Goal: Task Accomplishment & Management: Manage account settings

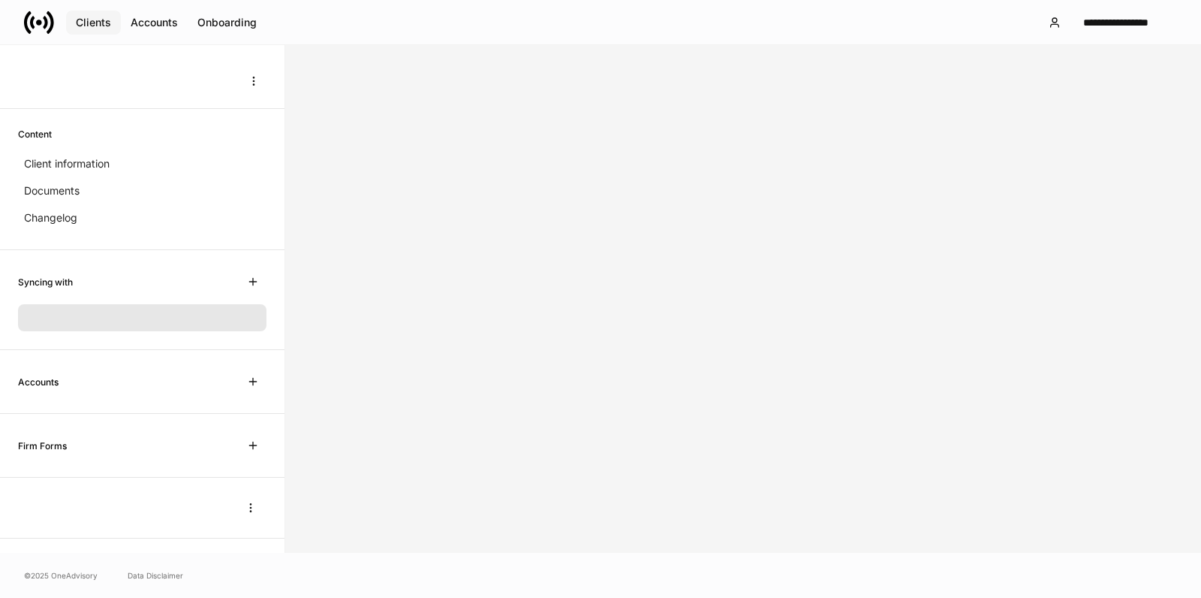
click at [83, 17] on div "Clients" at bounding box center [93, 22] width 35 height 11
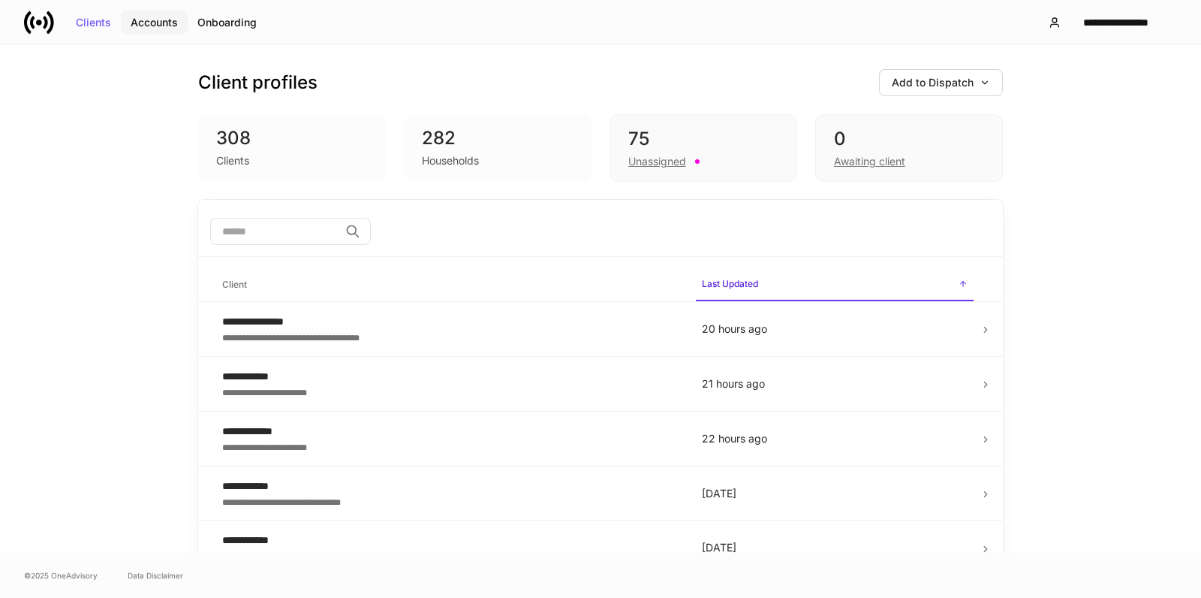
click at [147, 23] on div "Accounts" at bounding box center [154, 22] width 47 height 11
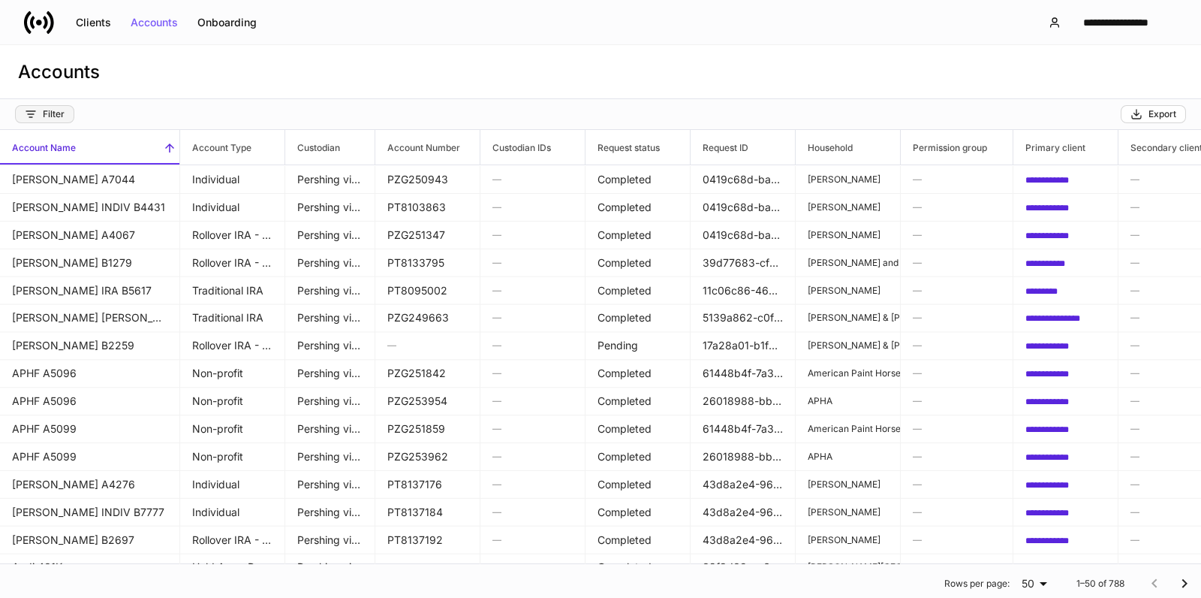
click at [44, 111] on div "Filter" at bounding box center [45, 114] width 40 height 12
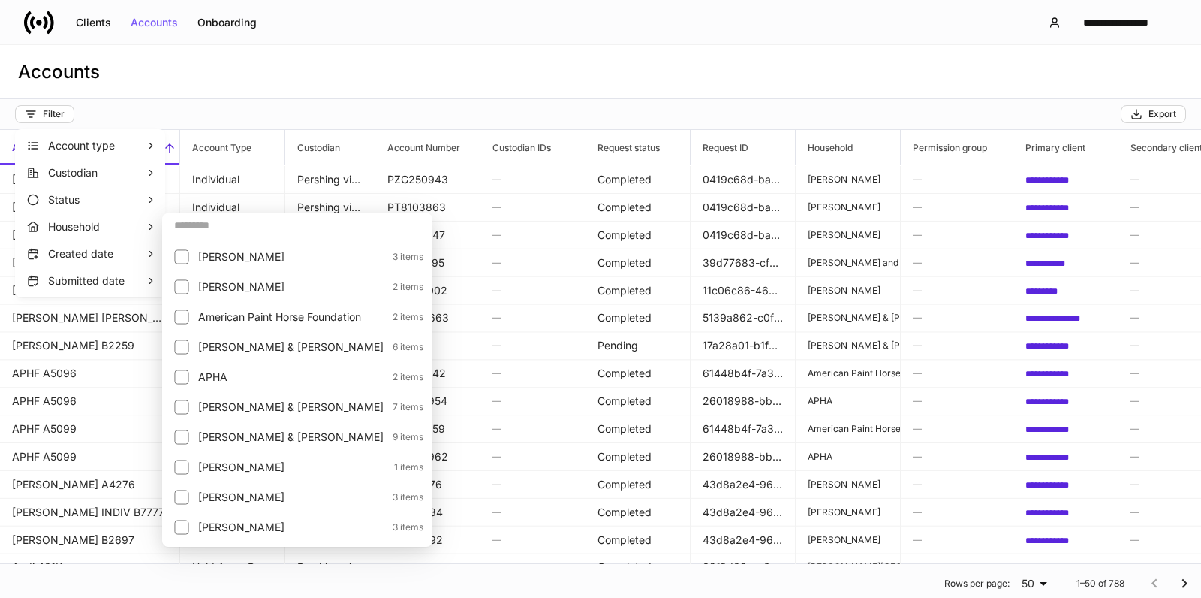
drag, startPoint x: 397, startPoint y: 93, endPoint x: 384, endPoint y: 86, distance: 14.8
click at [396, 91] on div at bounding box center [600, 299] width 1201 height 598
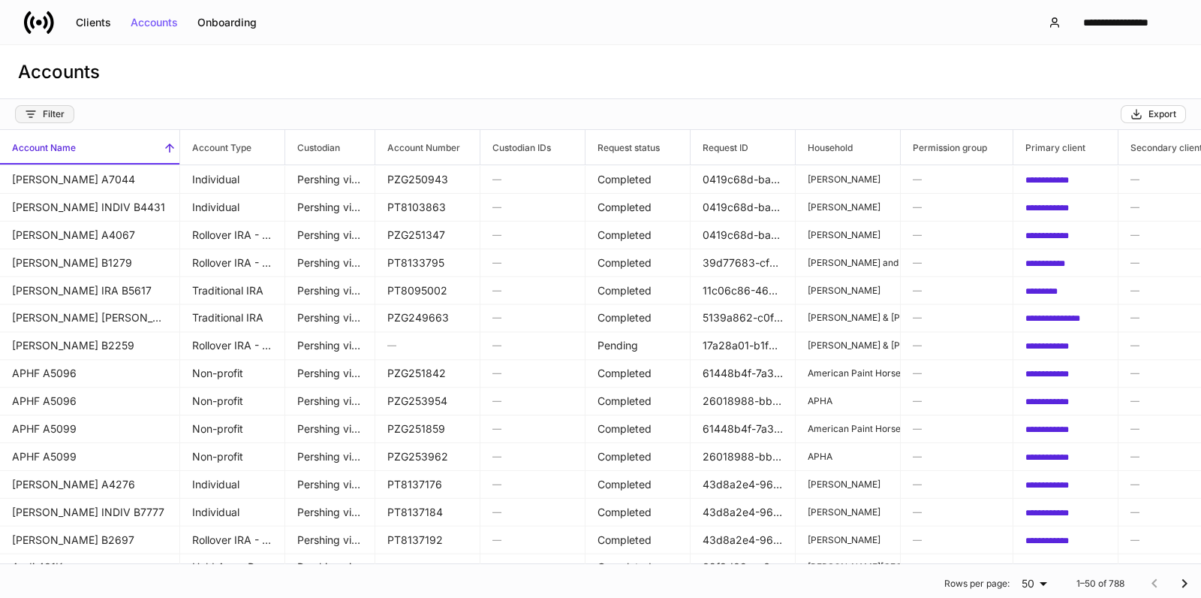
click at [51, 110] on div "Filter" at bounding box center [45, 114] width 40 height 12
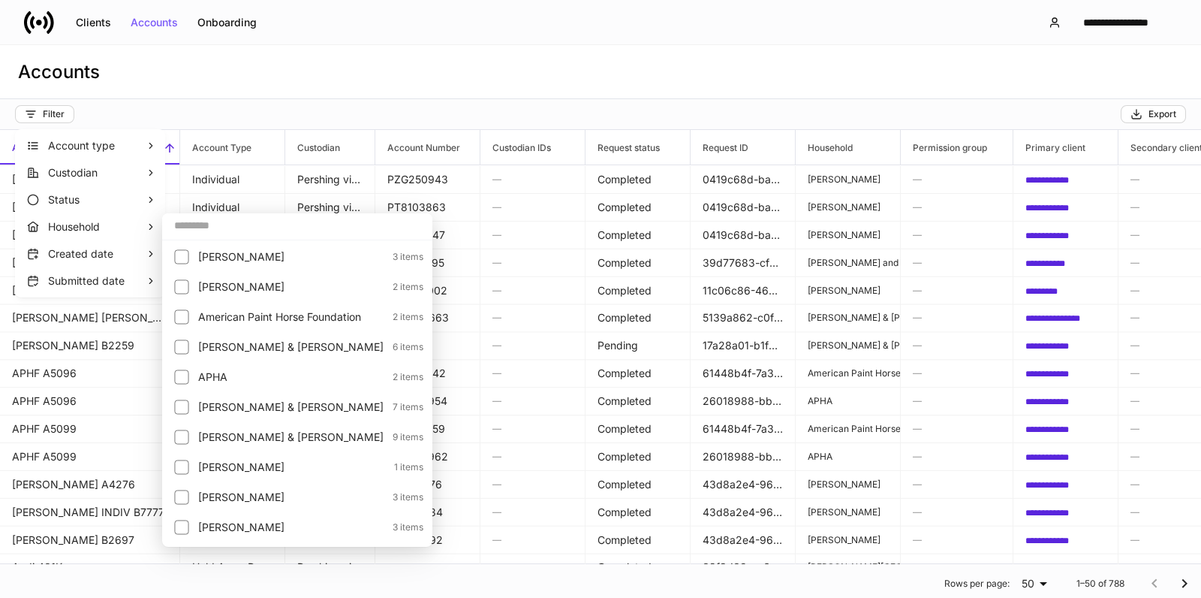
click at [611, 73] on div at bounding box center [600, 299] width 1201 height 598
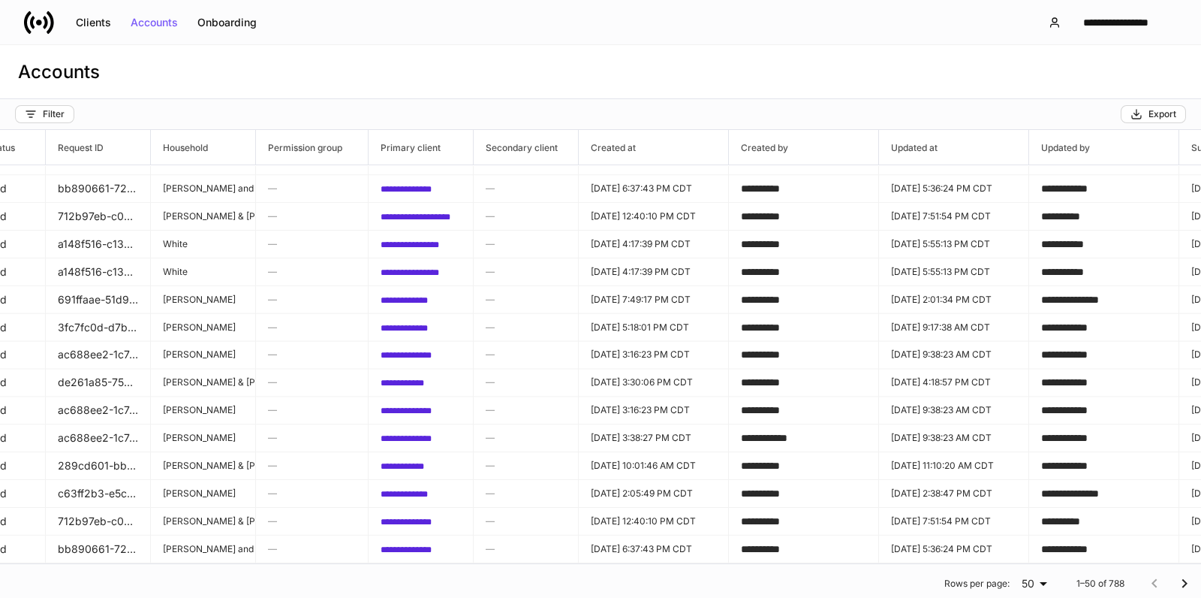
scroll to position [1000, 0]
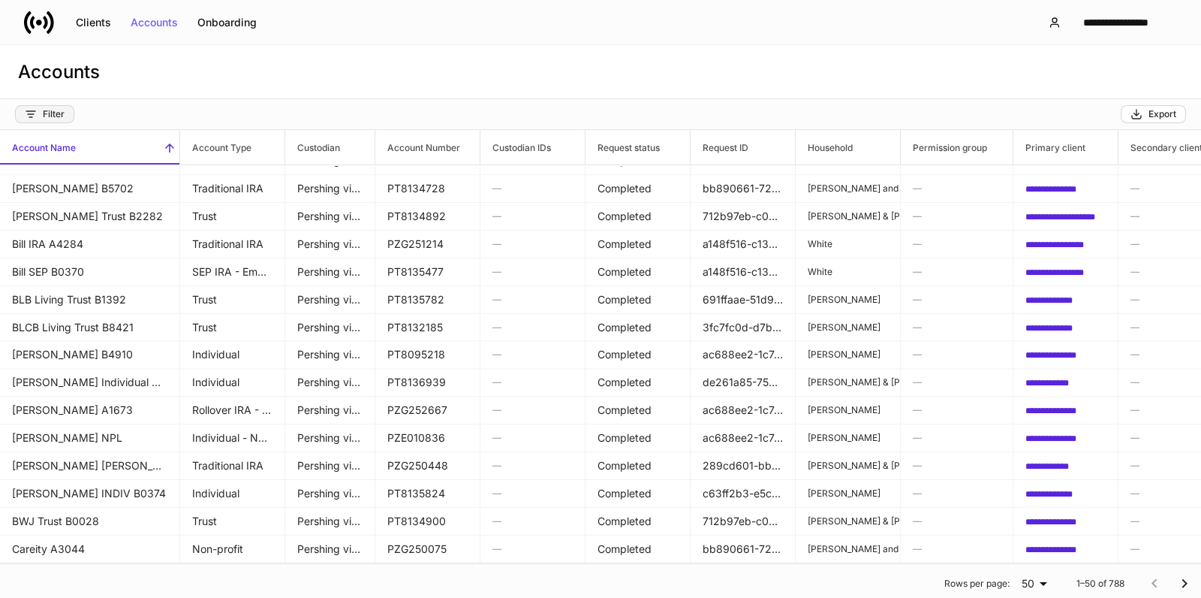
click at [45, 111] on div "Filter" at bounding box center [45, 114] width 40 height 12
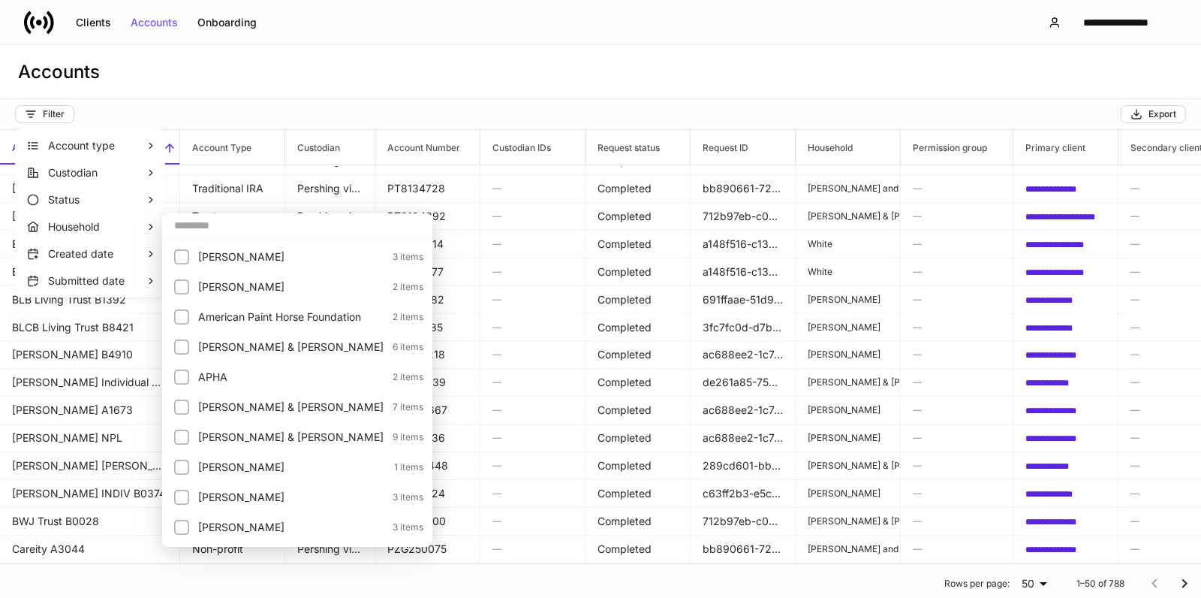
click at [285, 232] on input "text" at bounding box center [297, 225] width 270 height 27
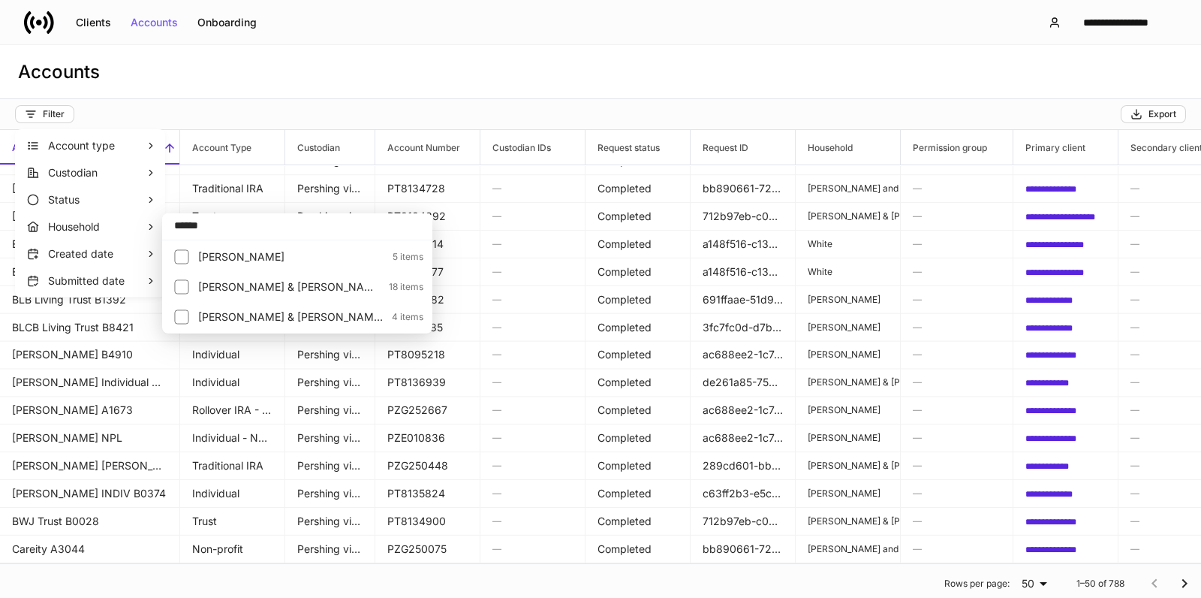
type input "******"
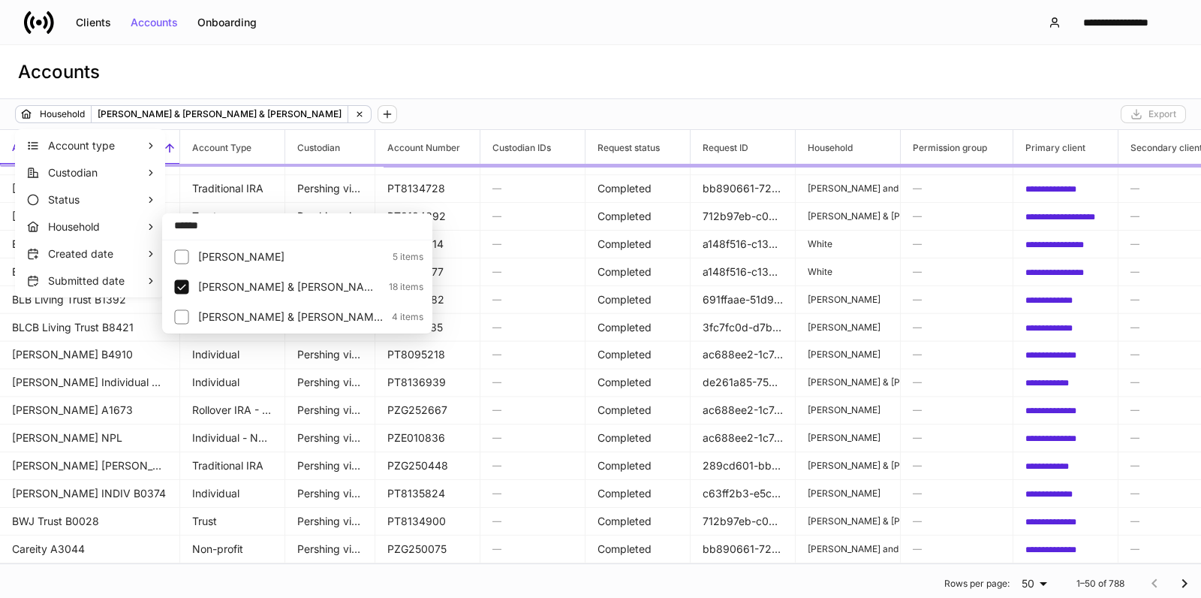
scroll to position [114, 0]
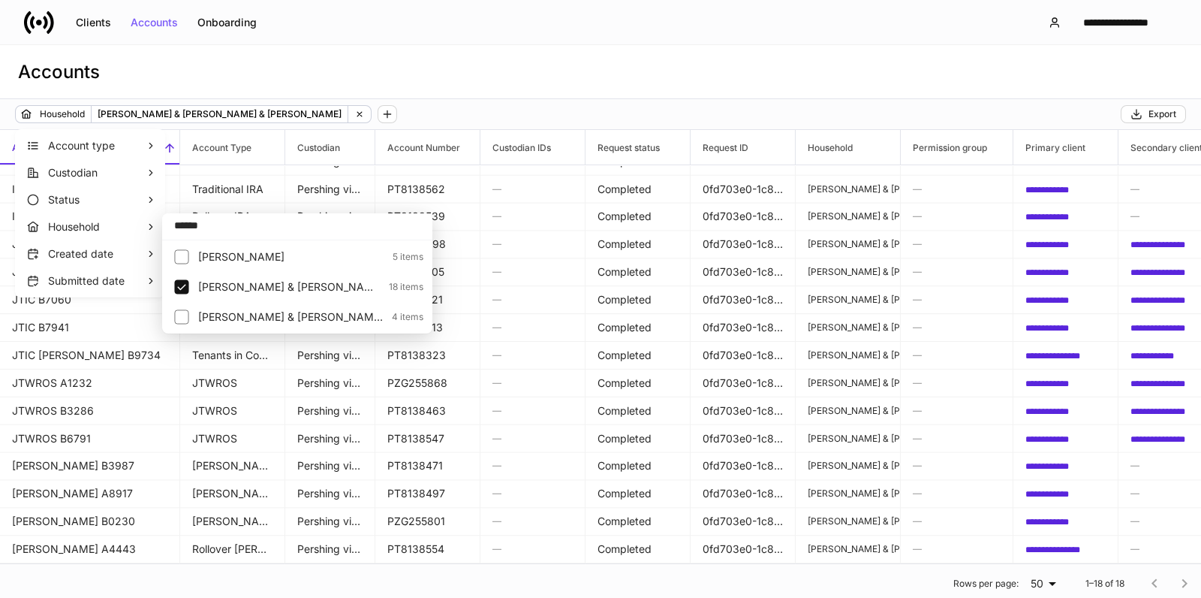
click at [619, 94] on div at bounding box center [600, 299] width 1201 height 598
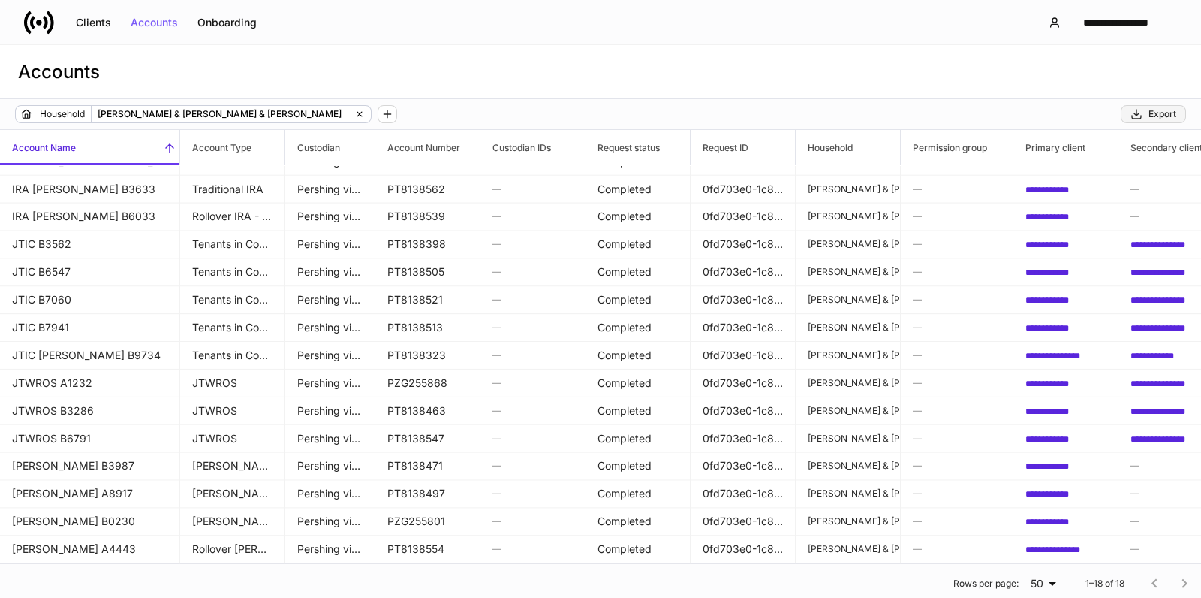
click at [1147, 114] on div "Export" at bounding box center [1154, 114] width 46 height 12
click at [95, 20] on div "Clients" at bounding box center [93, 22] width 35 height 11
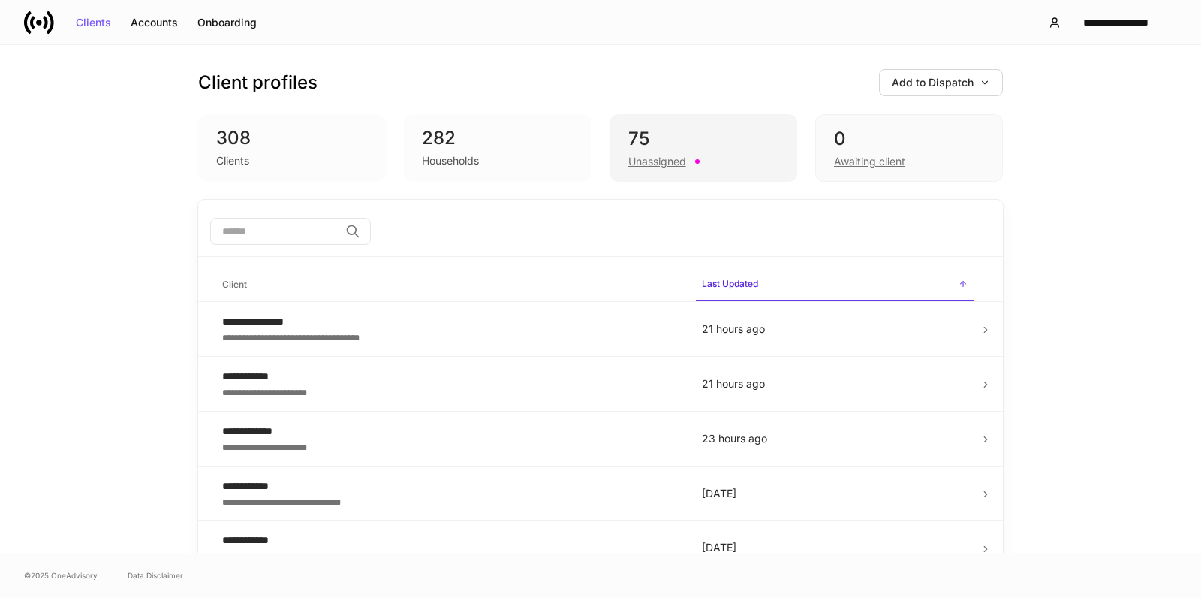
click at [640, 162] on div "Unassigned" at bounding box center [657, 161] width 58 height 15
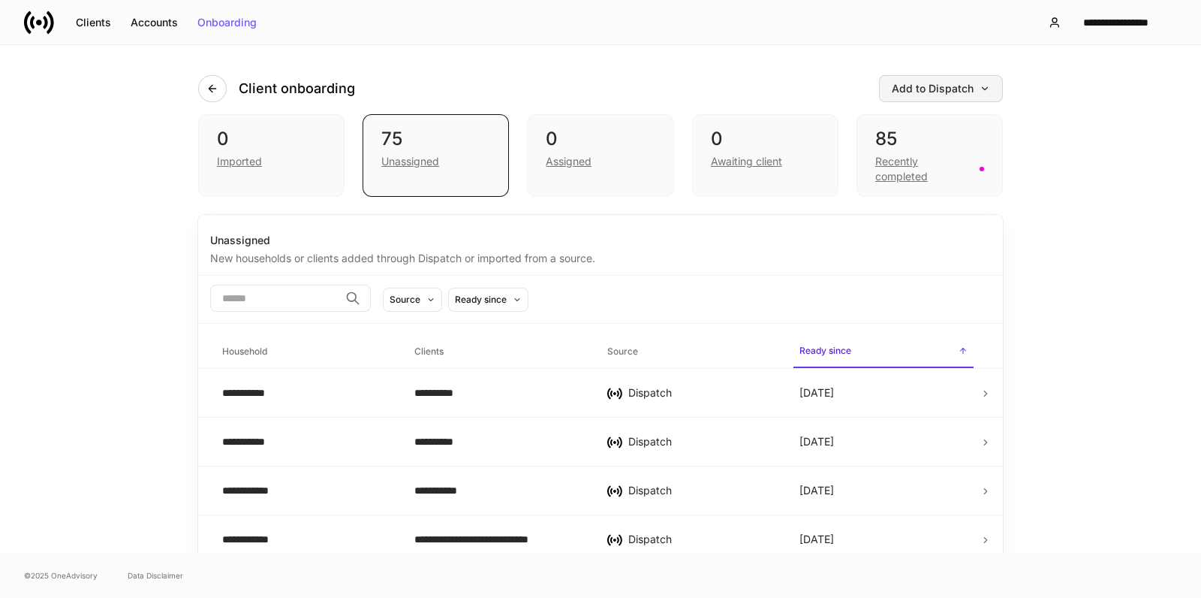
click at [942, 90] on div "Add to Dispatch" at bounding box center [941, 88] width 98 height 11
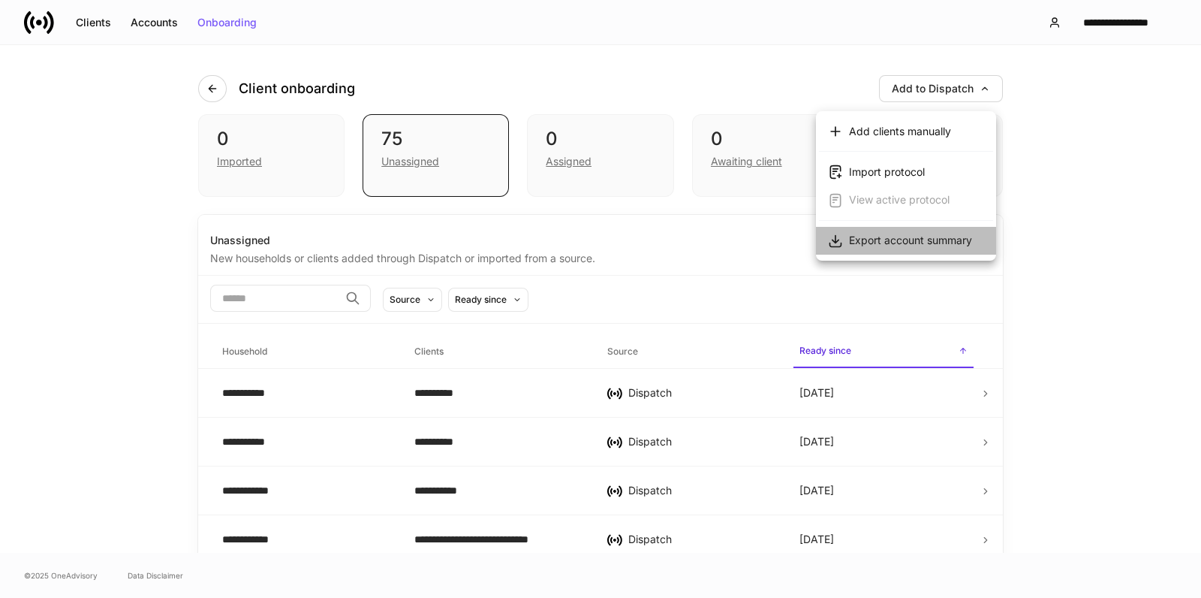
click at [933, 233] on div "Export account summary" at bounding box center [910, 240] width 123 height 15
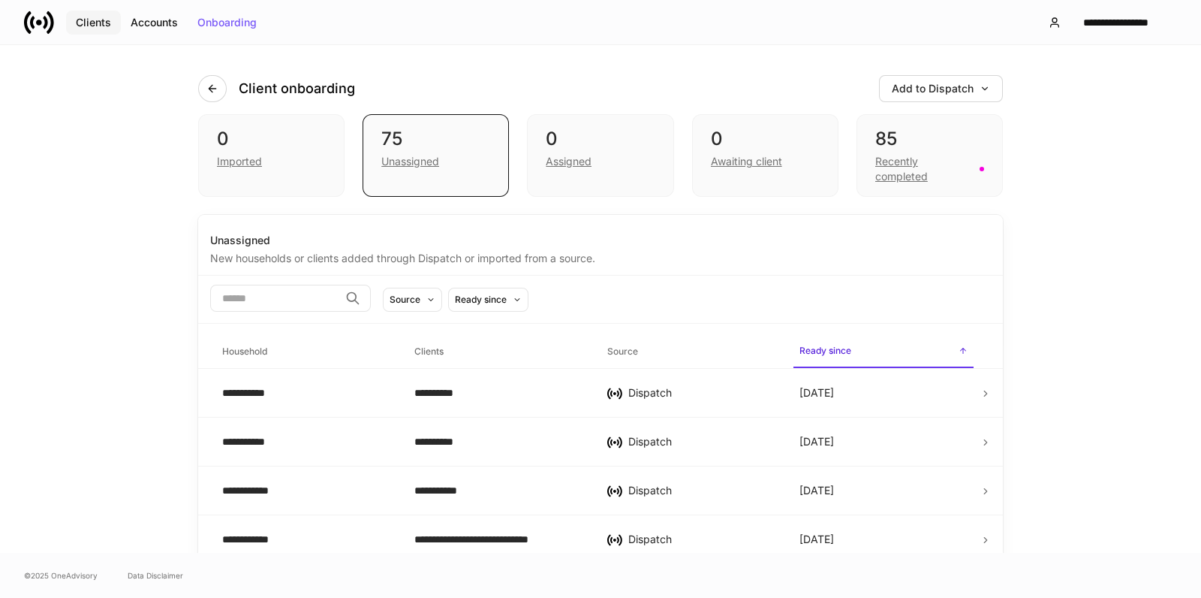
click at [86, 24] on div "Clients" at bounding box center [93, 22] width 35 height 11
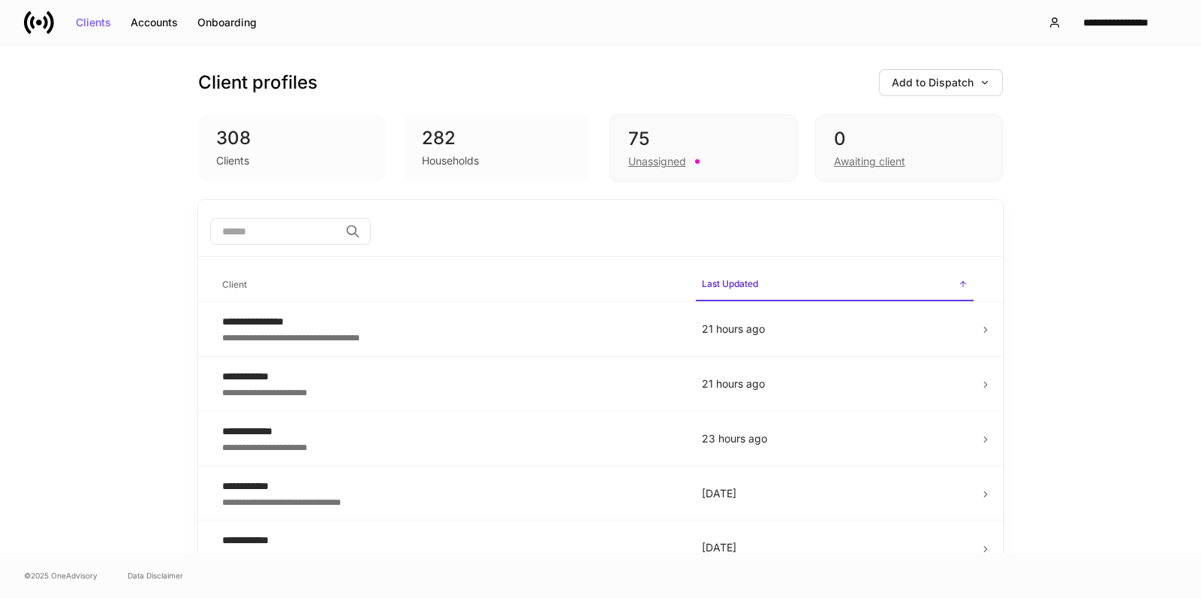
click at [253, 234] on input "search" at bounding box center [274, 231] width 129 height 27
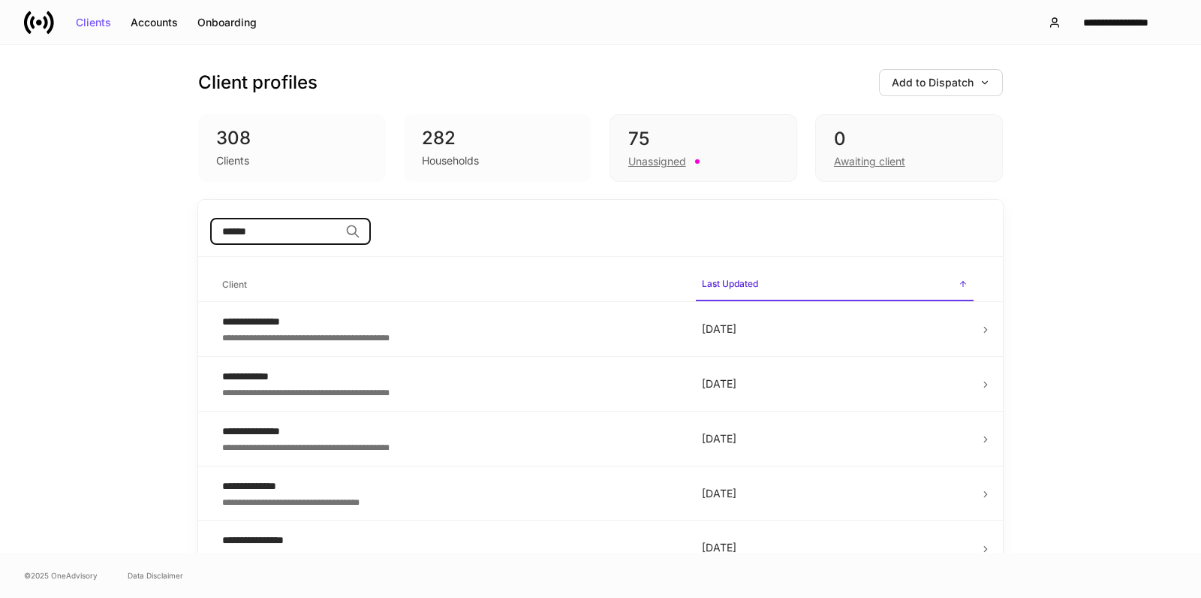
type input "******"
click at [249, 375] on div "**********" at bounding box center [450, 376] width 456 height 15
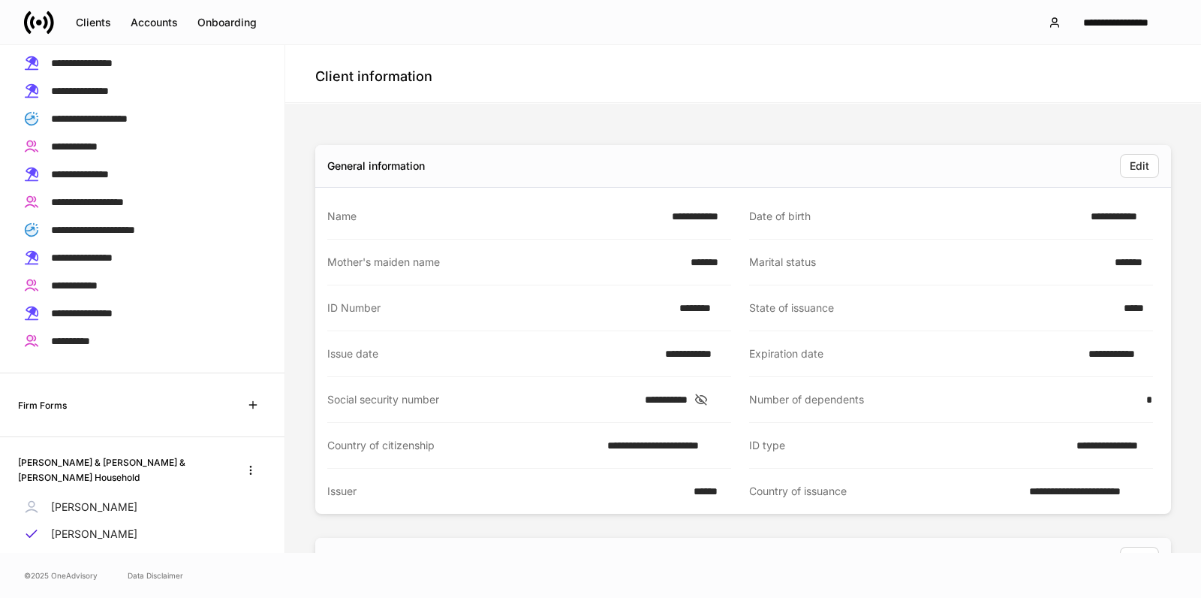
scroll to position [538, 0]
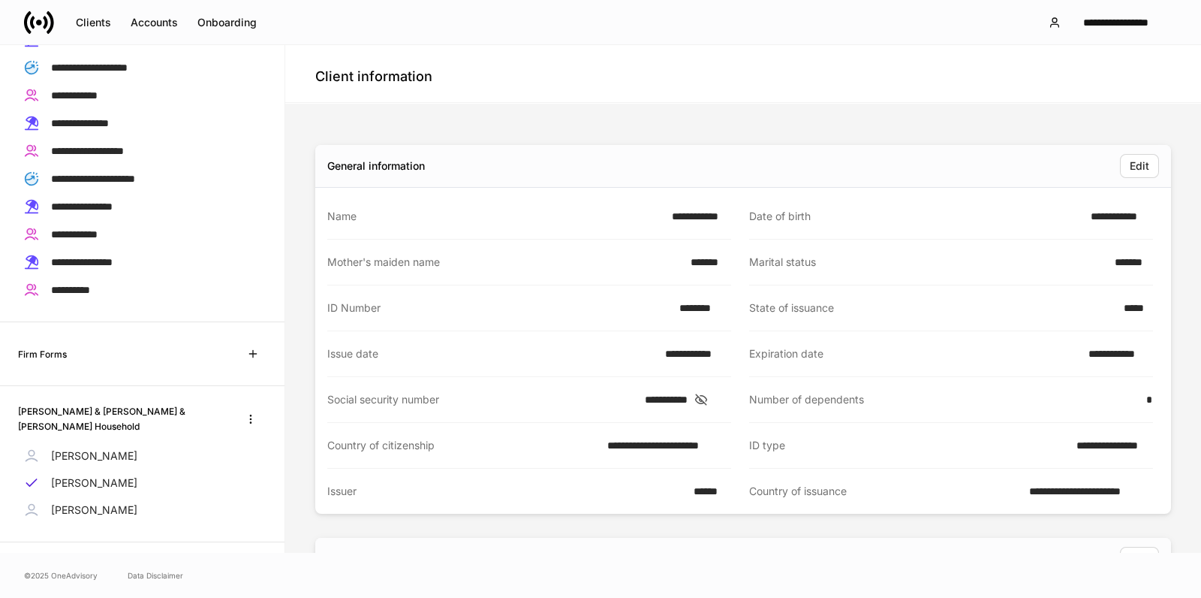
click at [114, 448] on p "[PERSON_NAME]" at bounding box center [94, 455] width 86 height 15
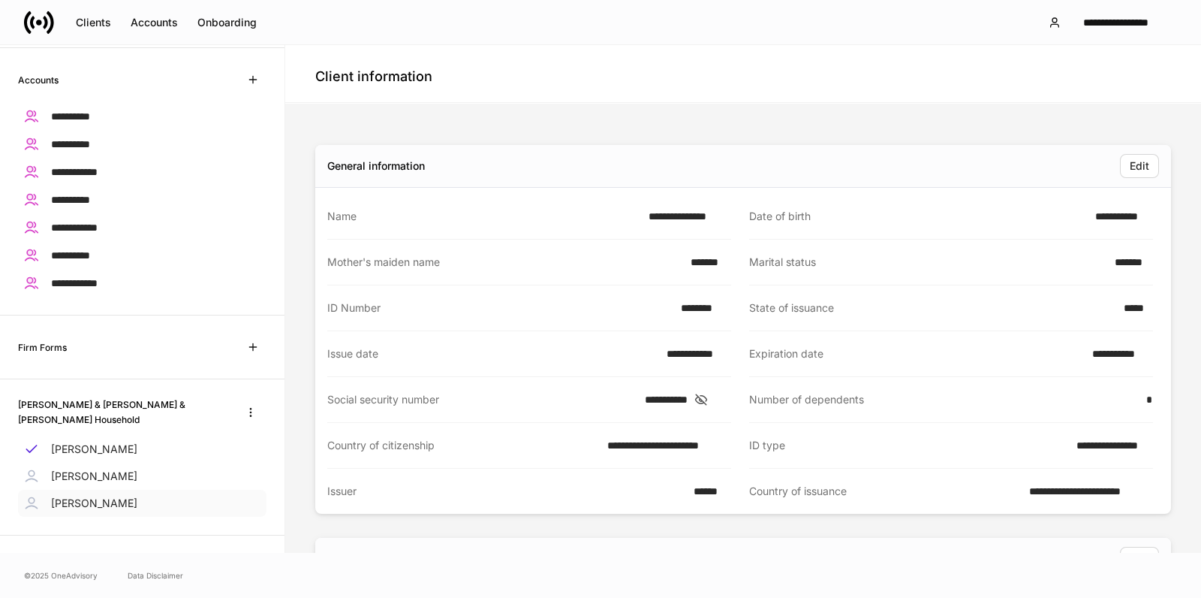
click at [95, 496] on p "[PERSON_NAME]" at bounding box center [94, 503] width 86 height 15
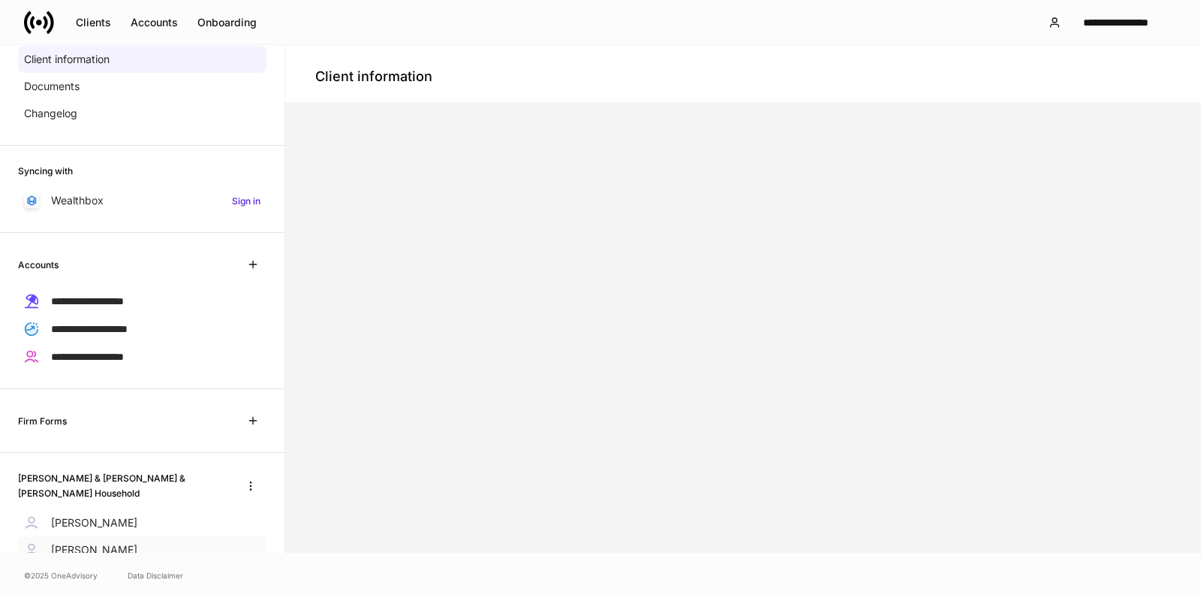
scroll to position [187, 0]
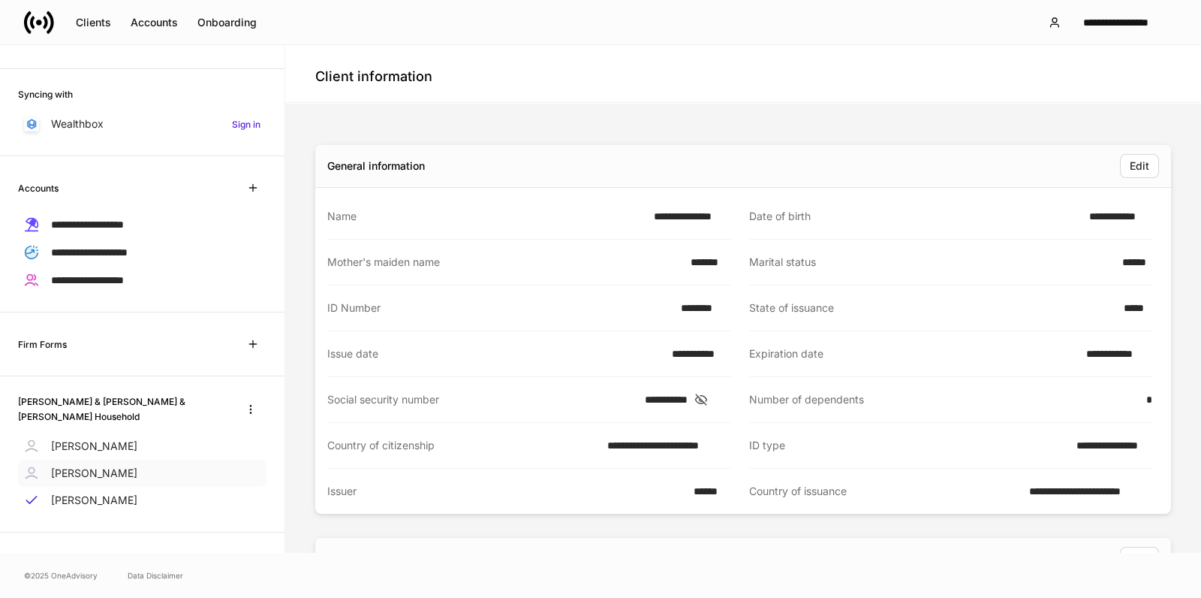
click at [96, 470] on p "[PERSON_NAME]" at bounding box center [94, 473] width 86 height 15
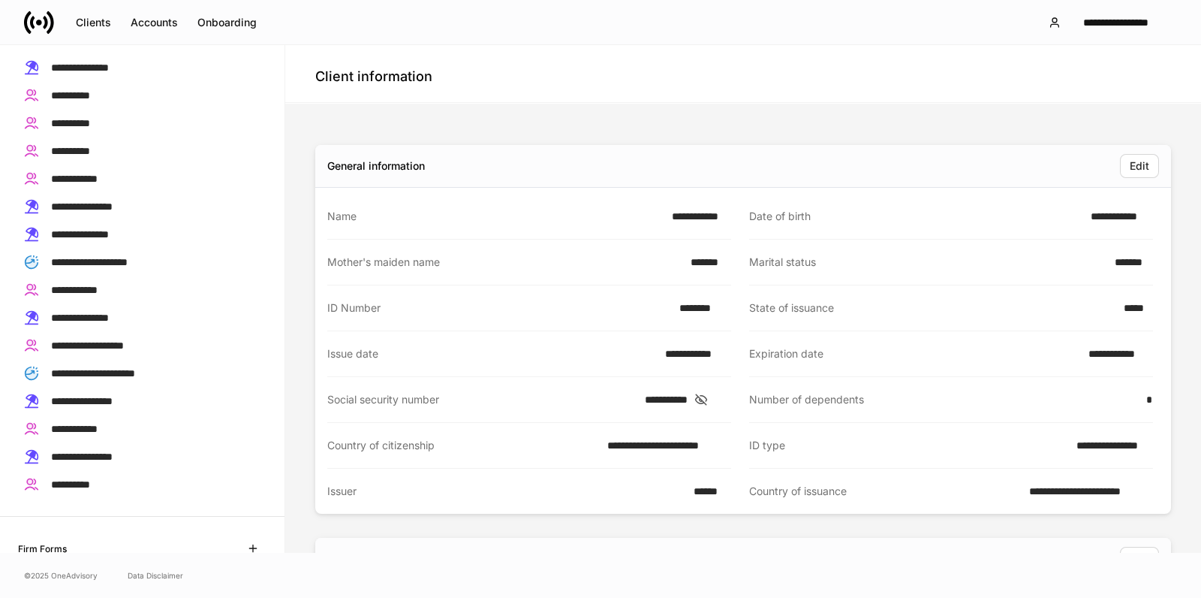
scroll to position [288, 0]
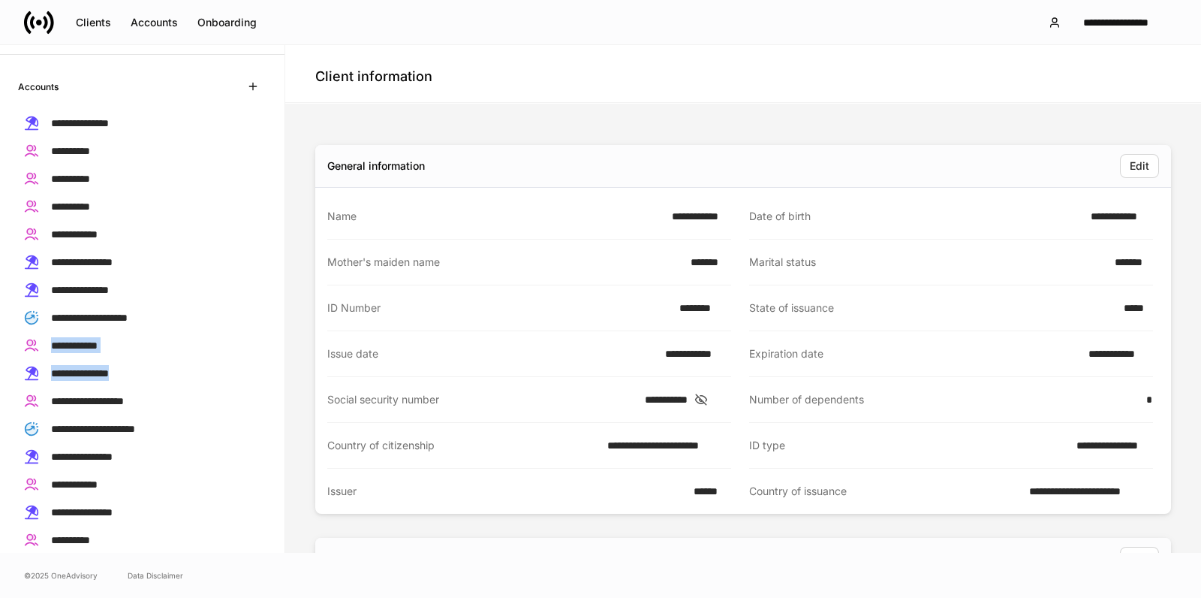
drag, startPoint x: 267, startPoint y: 309, endPoint x: 259, endPoint y: 363, distance: 54.7
click at [259, 363] on div "**********" at bounding box center [142, 313] width 285 height 517
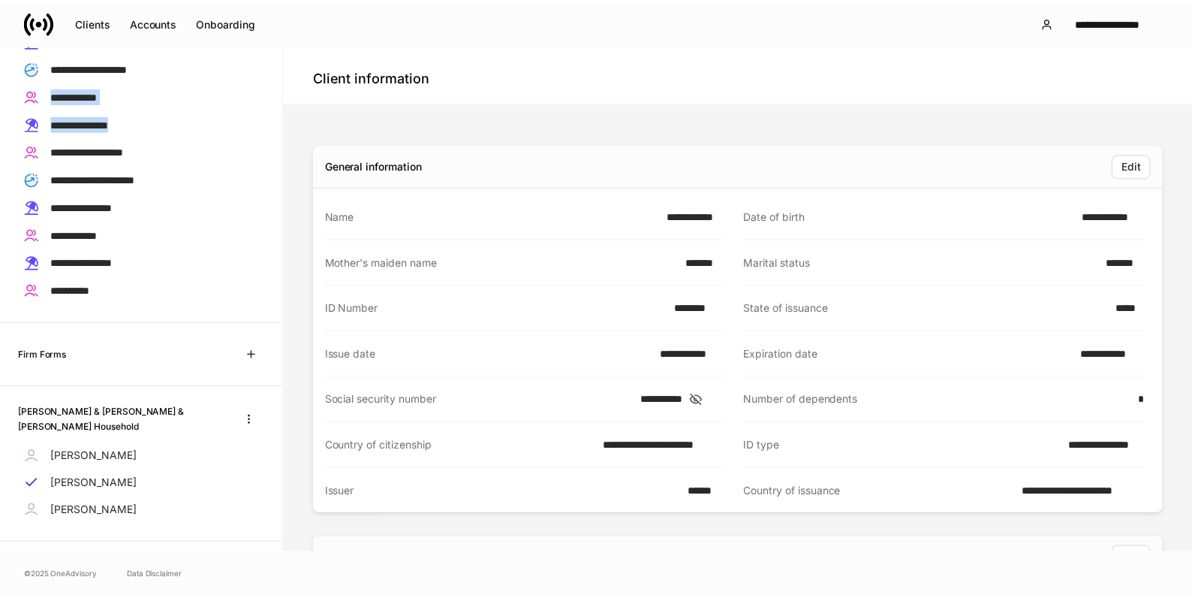
scroll to position [538, 0]
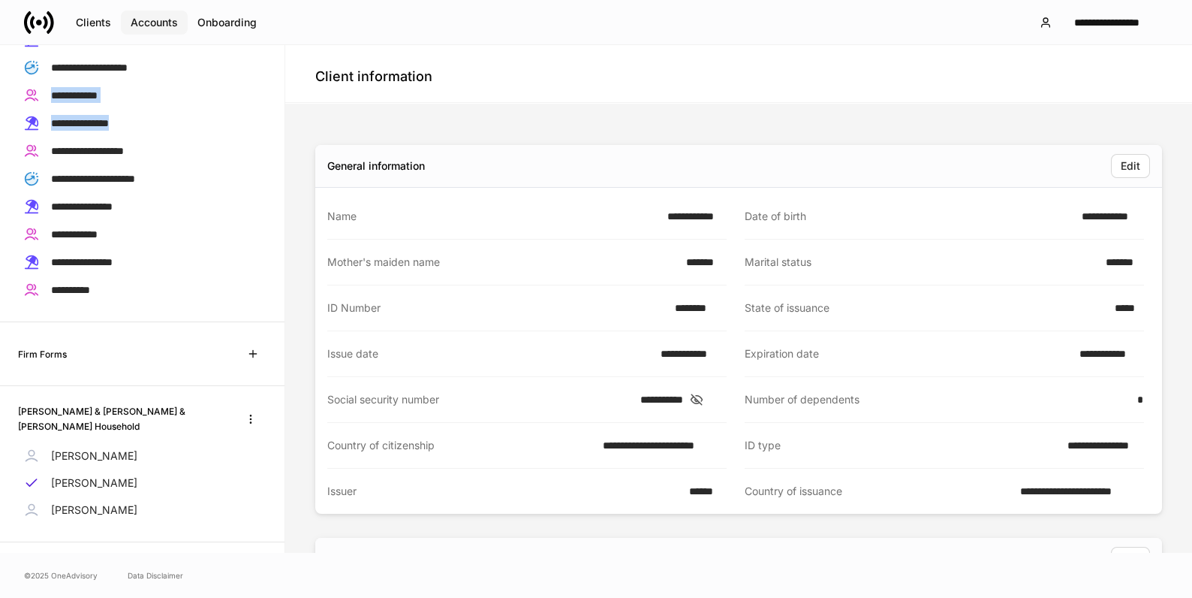
click at [148, 25] on div "Accounts" at bounding box center [154, 22] width 47 height 11
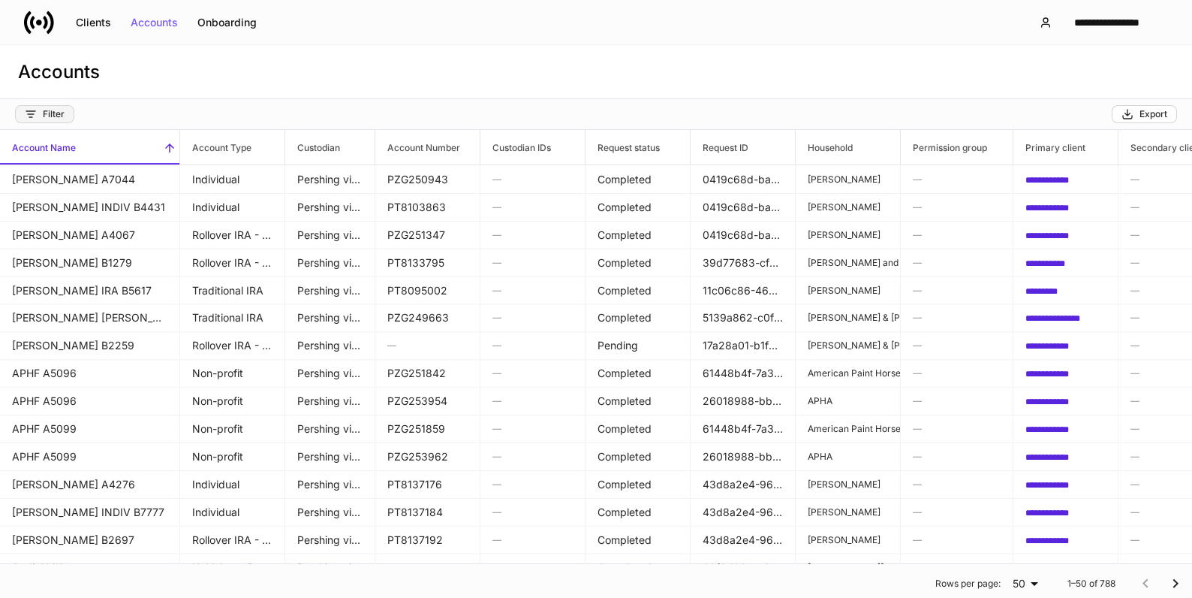
click at [53, 110] on div "Filter" at bounding box center [45, 114] width 40 height 12
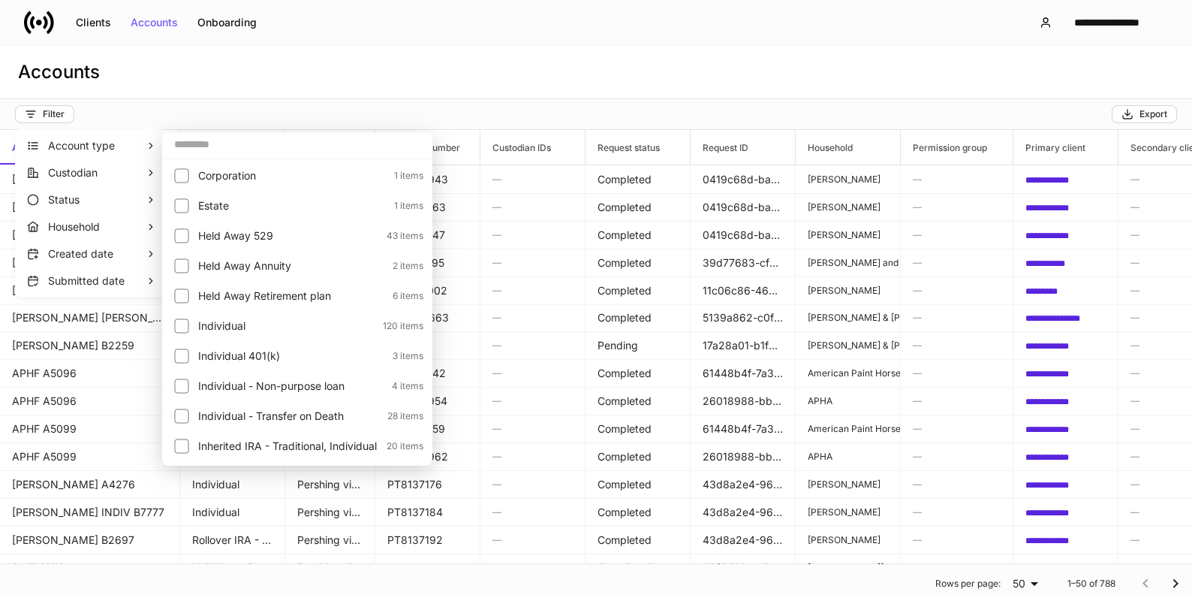
drag, startPoint x: 183, startPoint y: 154, endPoint x: 188, endPoint y: 145, distance: 10.1
click at [188, 145] on input "text" at bounding box center [297, 144] width 270 height 27
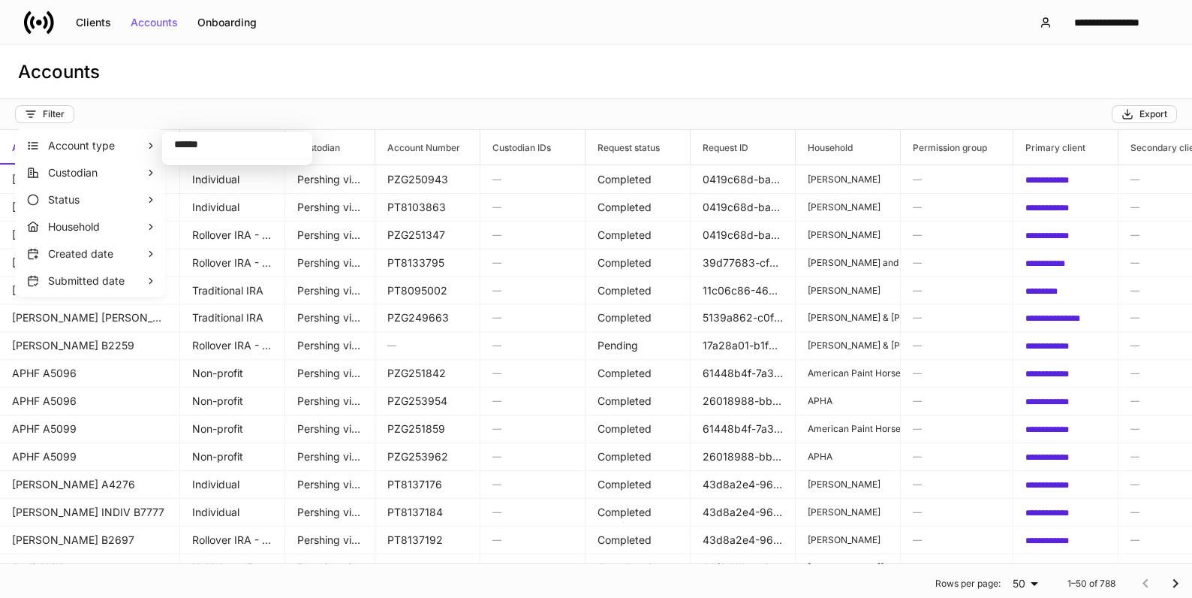
type input "******"
click at [237, 124] on div at bounding box center [596, 299] width 1192 height 598
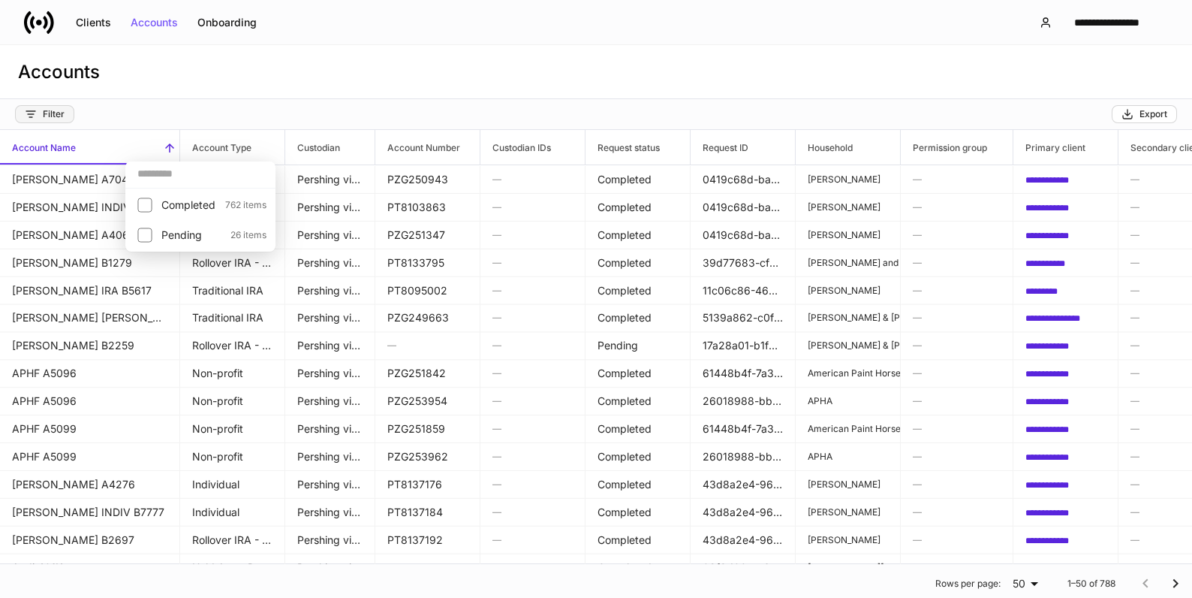
click at [61, 119] on div "Filter" at bounding box center [45, 114] width 40 height 12
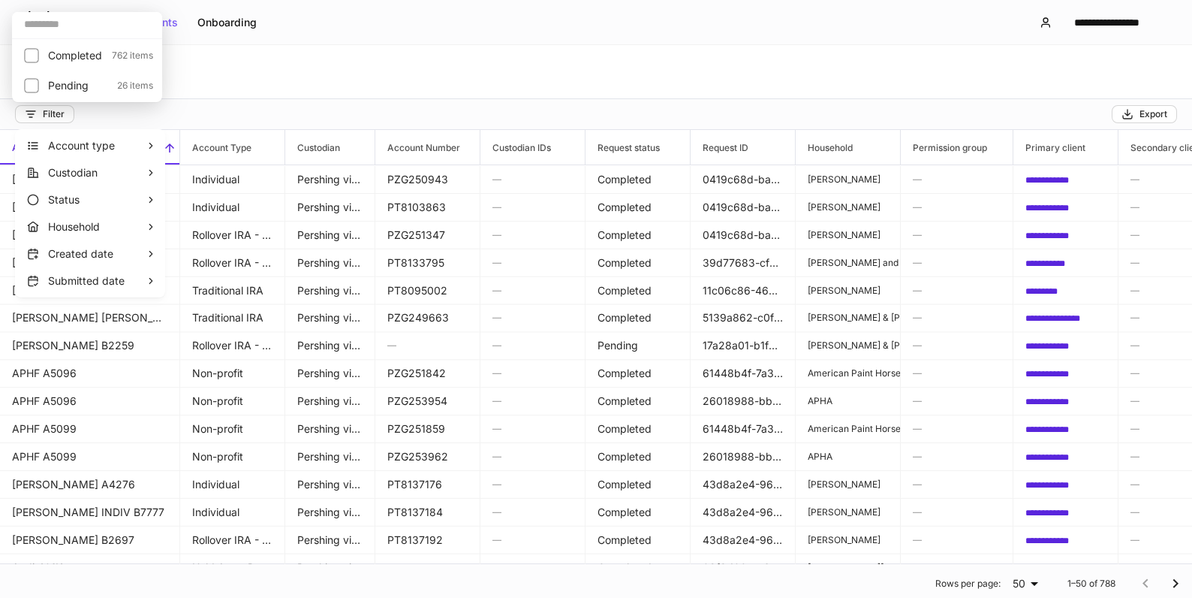
click at [56, 116] on div at bounding box center [596, 299] width 1192 height 598
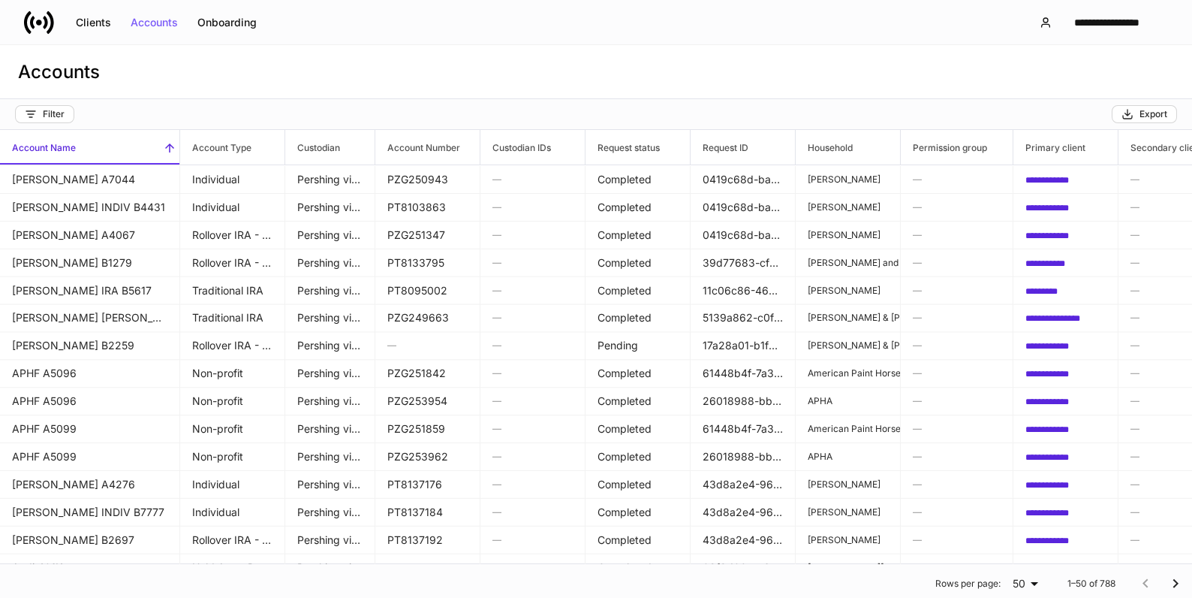
drag, startPoint x: 56, startPoint y: 116, endPoint x: 395, endPoint y: 44, distance: 346.2
click at [381, 41] on div "**********" at bounding box center [596, 22] width 1192 height 44
click at [35, 113] on icon "button" at bounding box center [31, 114] width 12 height 12
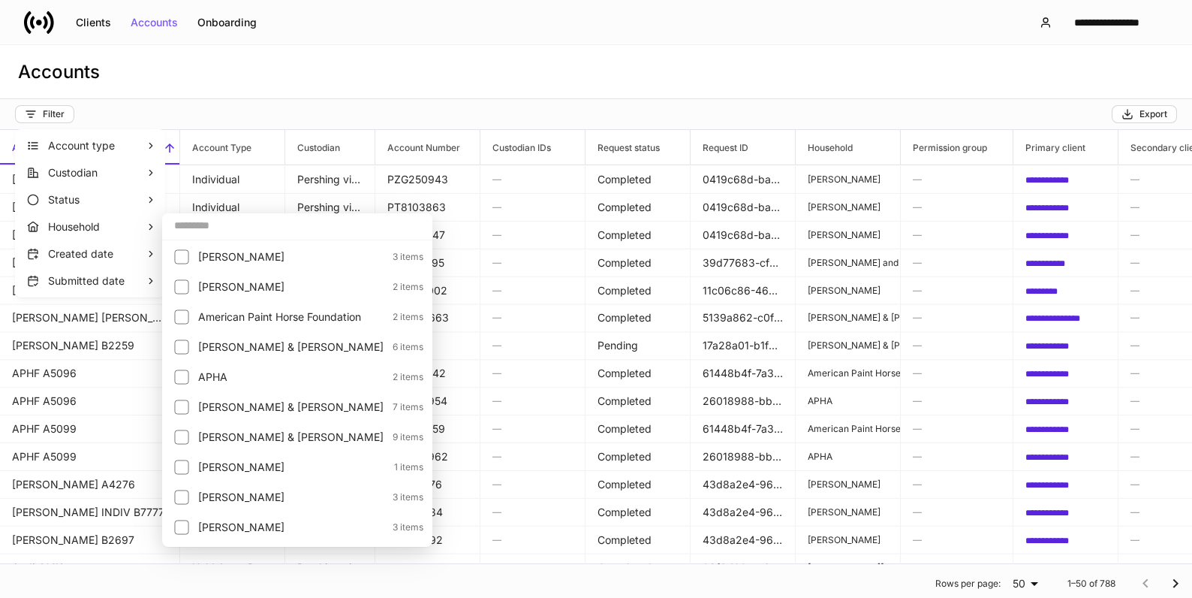
click at [207, 226] on input "text" at bounding box center [297, 225] width 270 height 27
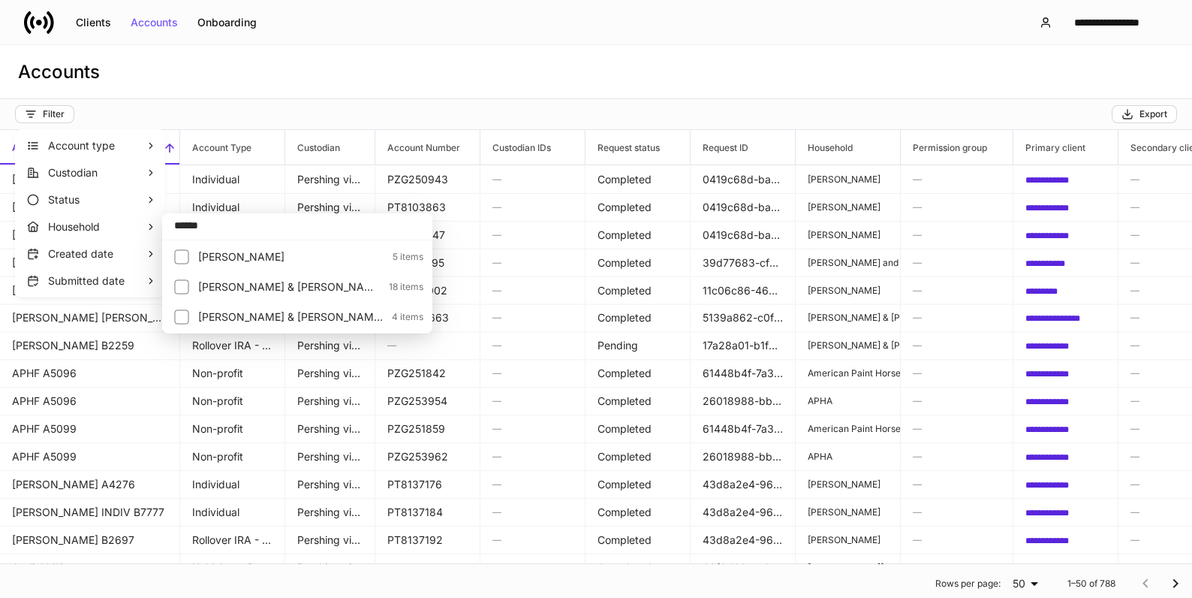
type input "******"
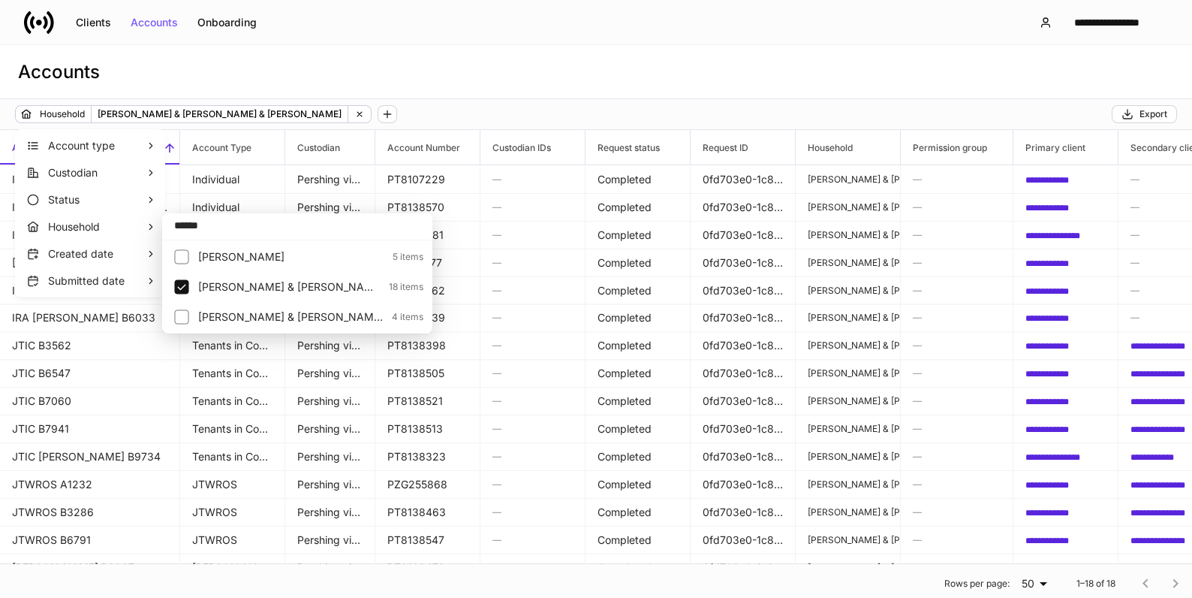
click at [914, 88] on div at bounding box center [596, 299] width 1192 height 598
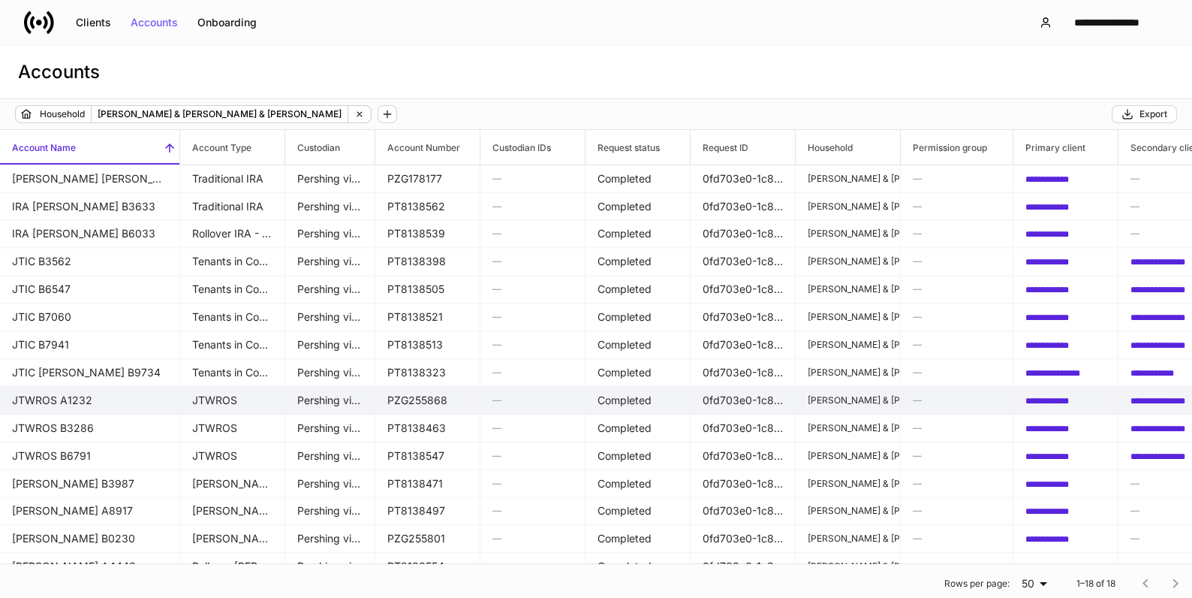
scroll to position [114, 0]
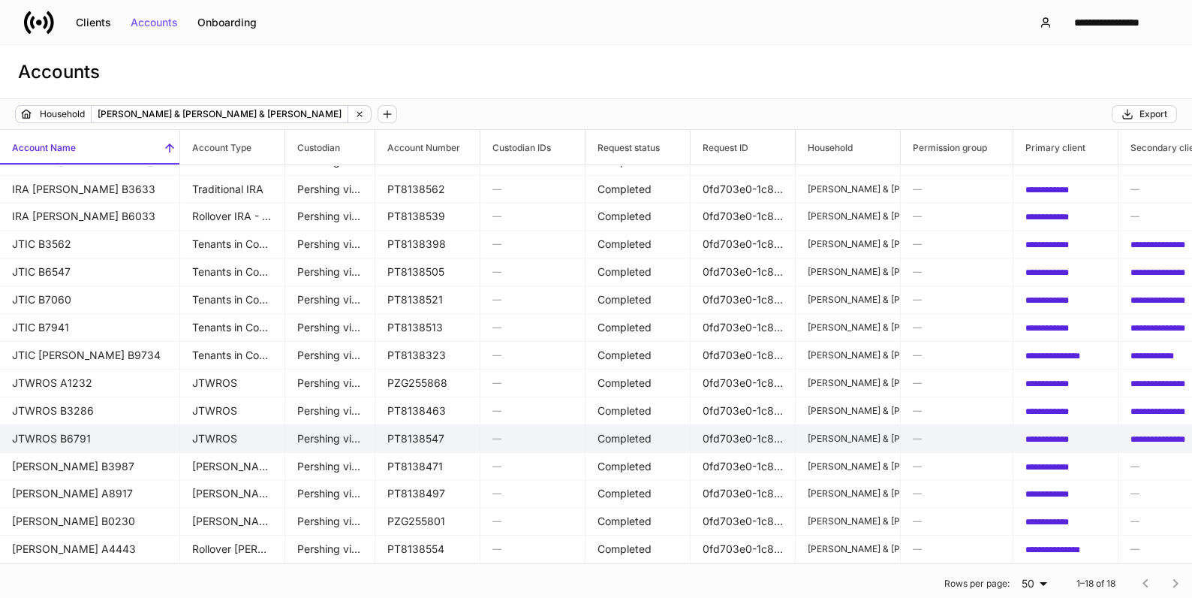
drag, startPoint x: 416, startPoint y: 453, endPoint x: 417, endPoint y: 436, distance: 16.5
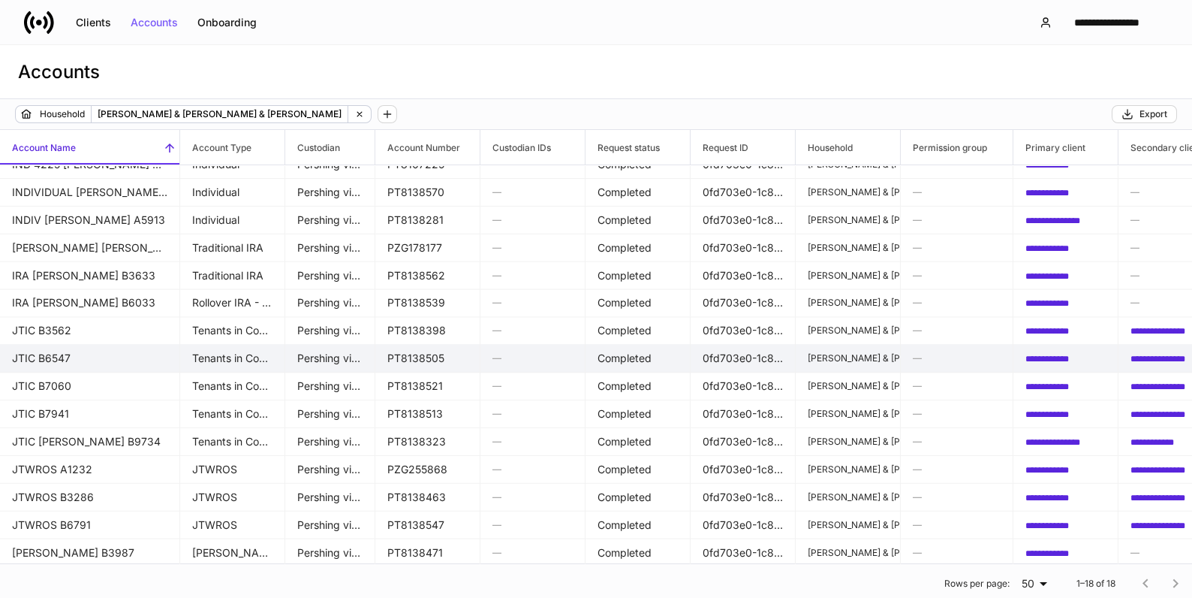
scroll to position [0, 0]
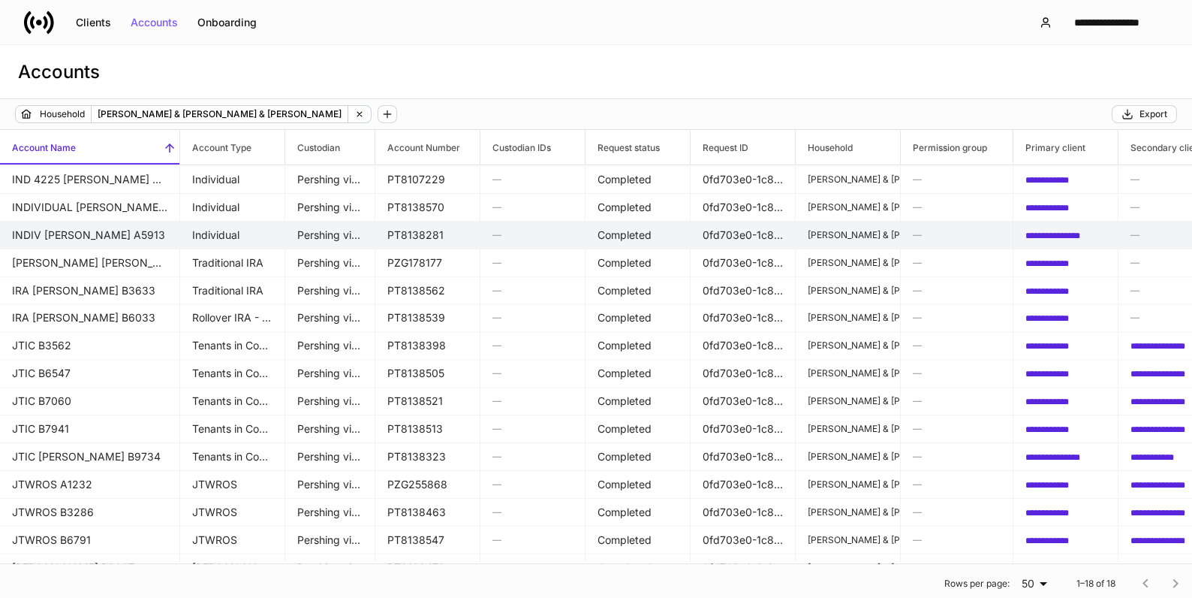
drag, startPoint x: 134, startPoint y: 255, endPoint x: 133, endPoint y: 243, distance: 11.4
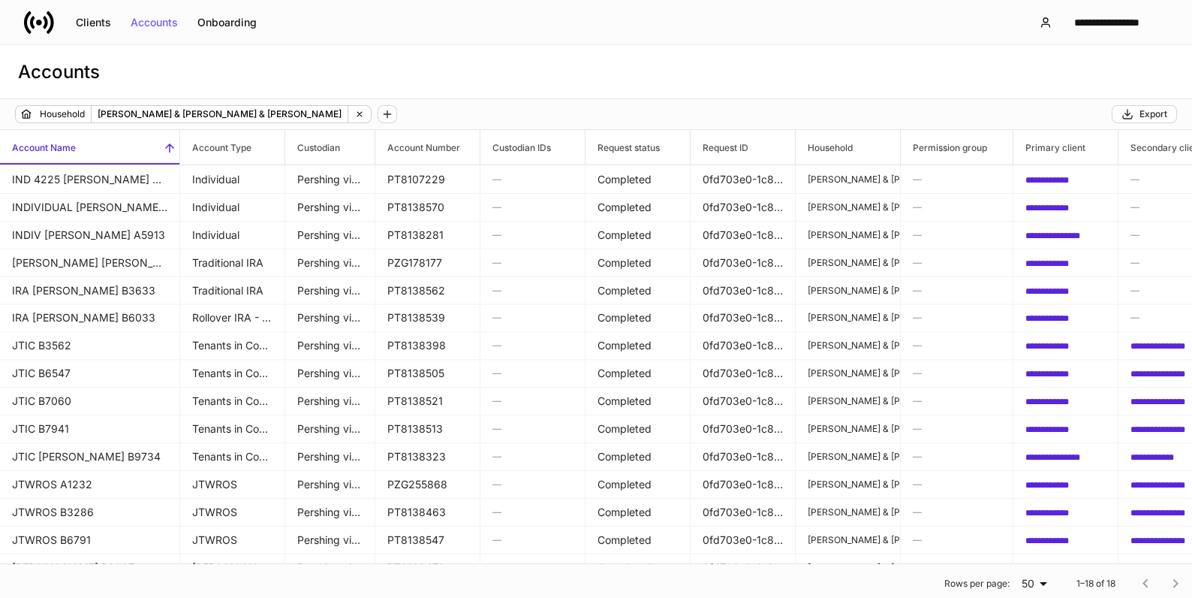
drag, startPoint x: 133, startPoint y: 243, endPoint x: 541, endPoint y: 49, distance: 452.4
click at [541, 49] on div "Accounts" at bounding box center [596, 72] width 1192 height 54
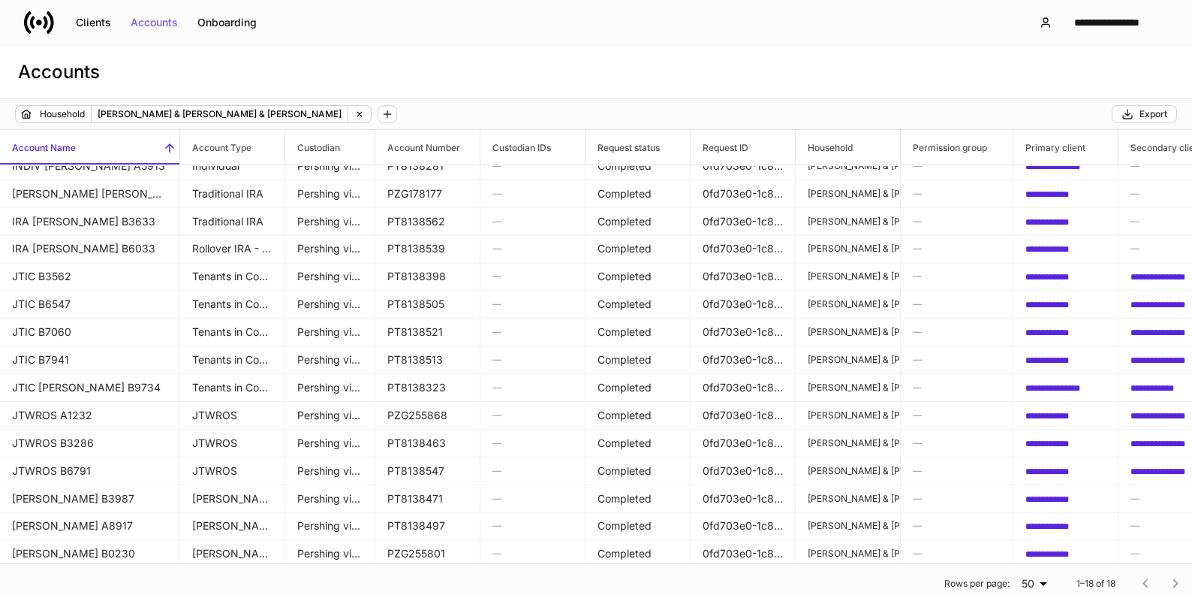
scroll to position [114, 0]
